Goal: Find specific page/section: Find specific page/section

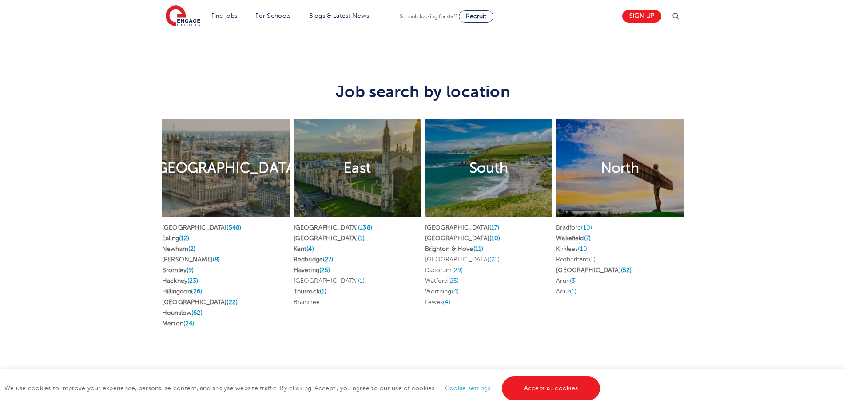
scroll to position [1776, 0]
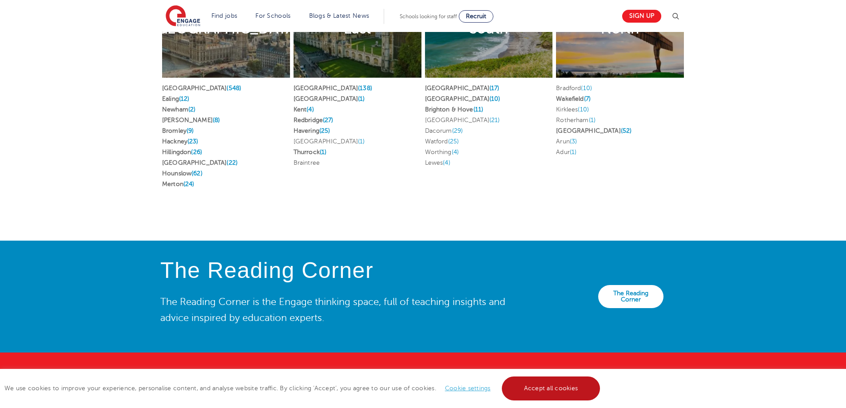
click at [557, 391] on link "Accept all cookies" at bounding box center [551, 388] width 99 height 24
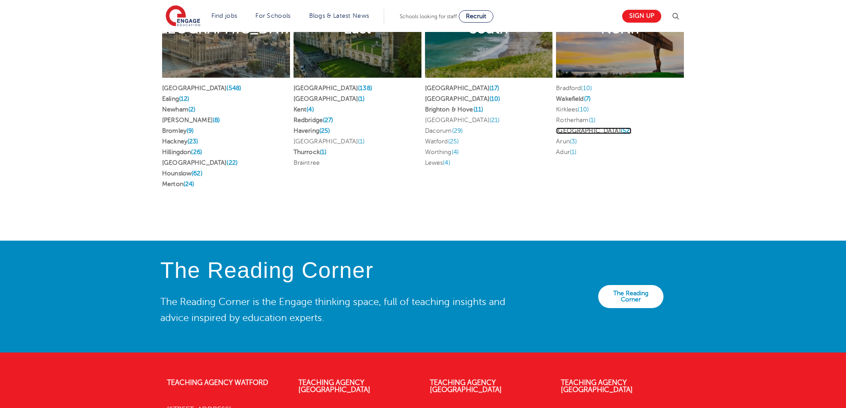
click at [563, 127] on link "Leeds (52)" at bounding box center [593, 130] width 75 height 7
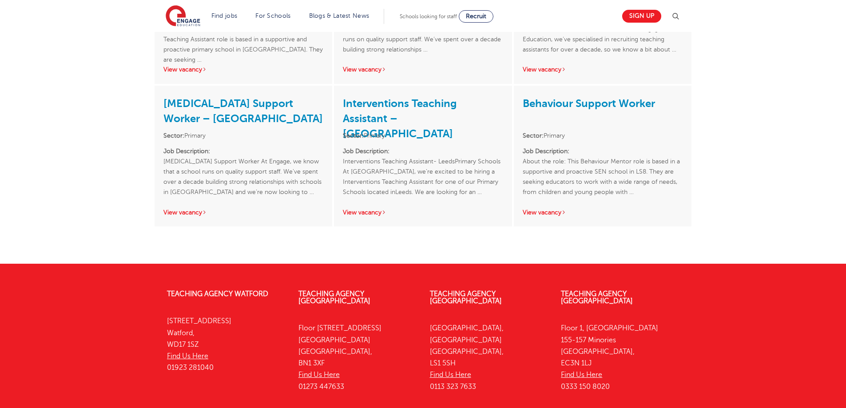
scroll to position [1912, 0]
